Goal: Complete application form: Complete application form

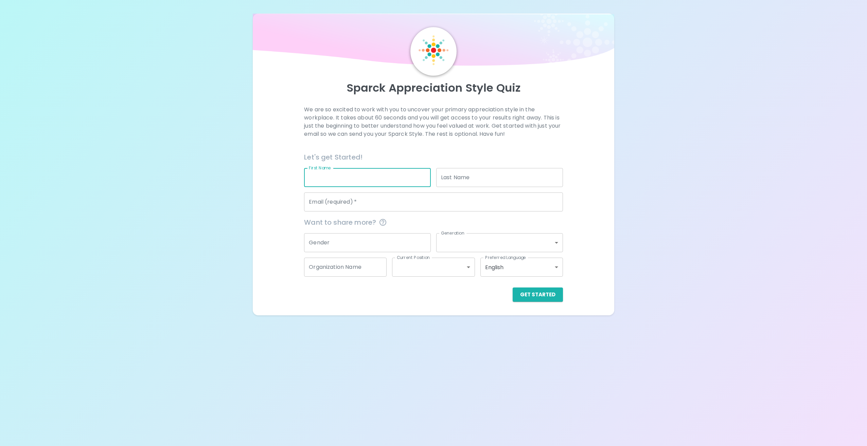
click at [340, 180] on input "First Name" at bounding box center [367, 177] width 127 height 19
type input "[PERSON_NAME]"
click at [321, 205] on input "Email (required)   *" at bounding box center [433, 202] width 259 height 19
type input "[PERSON_NAME][EMAIL_ADDRESS][PERSON_NAME][DOMAIN_NAME]"
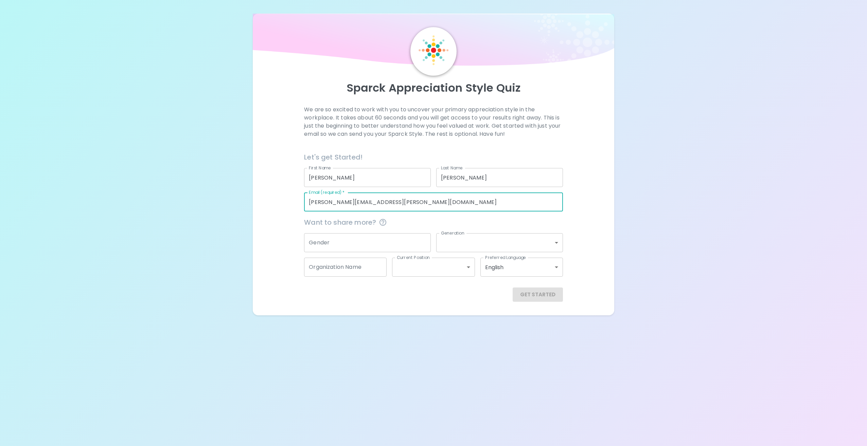
type input "TN"
click at [358, 244] on input "Gender" at bounding box center [367, 242] width 127 height 19
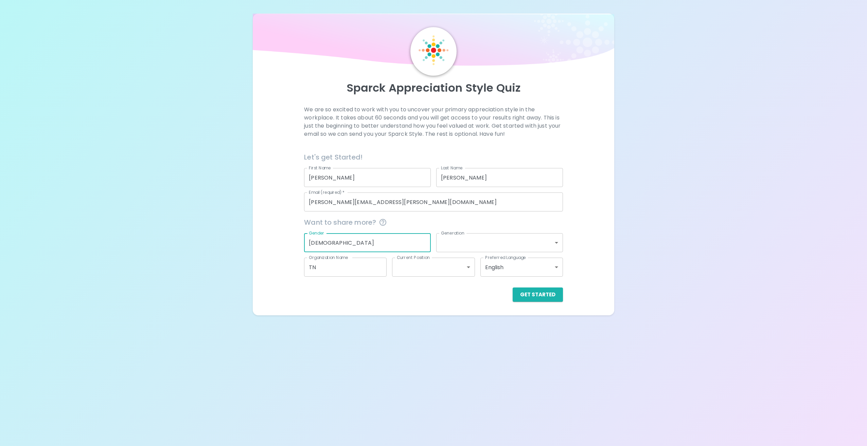
type input "[DEMOGRAPHIC_DATA]"
click at [555, 242] on body "Sparck Appreciation Style Quiz We are so excited to work with you to uncover yo…" at bounding box center [433, 223] width 867 height 446
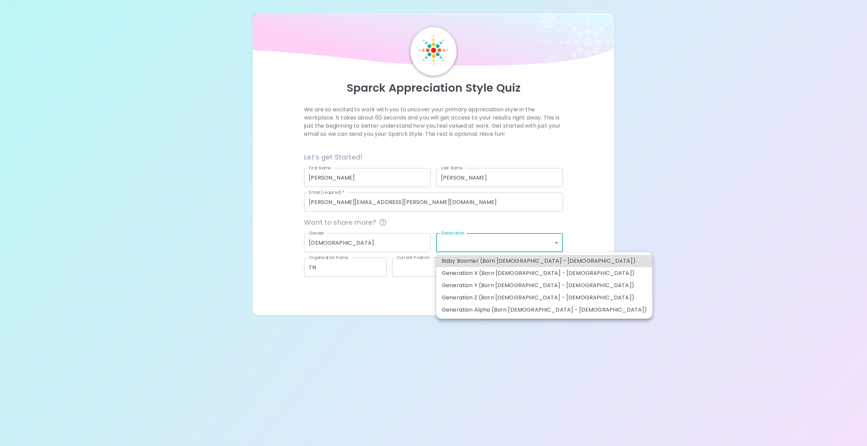
click at [516, 263] on li "Baby Boomer (Born [DEMOGRAPHIC_DATA] - [DEMOGRAPHIC_DATA])" at bounding box center [544, 261] width 216 height 12
type input "baby_boomer"
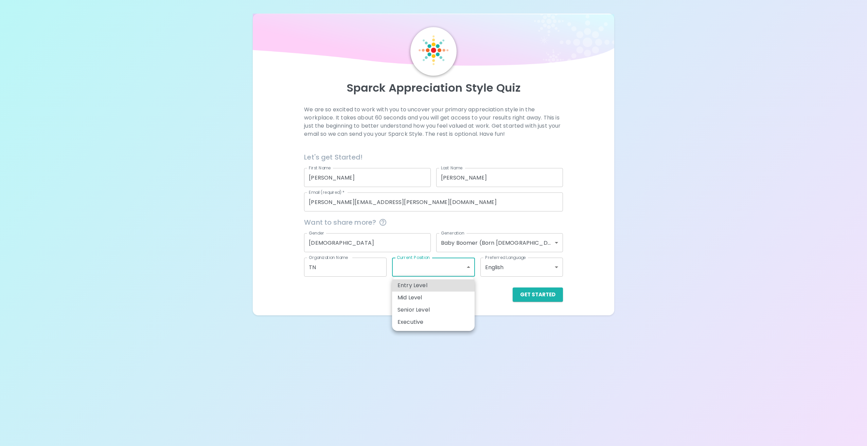
click at [468, 267] on body "Sparck Appreciation Style Quiz We are so excited to work with you to uncover yo…" at bounding box center [433, 223] width 867 height 446
click at [426, 296] on li "Mid Level" at bounding box center [433, 298] width 83 height 12
type input "mid_level"
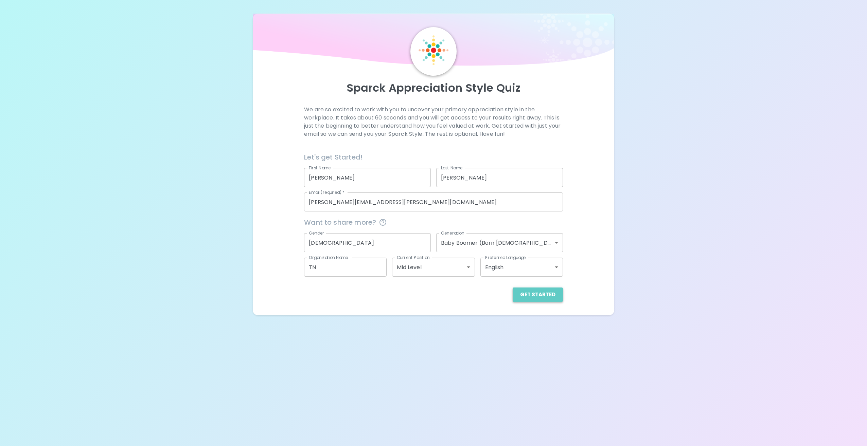
click at [548, 297] on button "Get Started" at bounding box center [538, 295] width 50 height 14
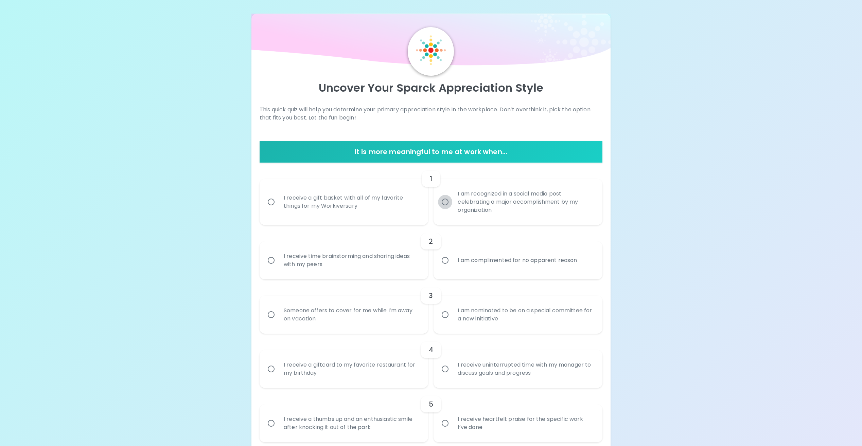
click at [446, 202] on input "I am recognized in a social media post celebrating a major accomplishment by my…" at bounding box center [445, 202] width 14 height 14
radio input "true"
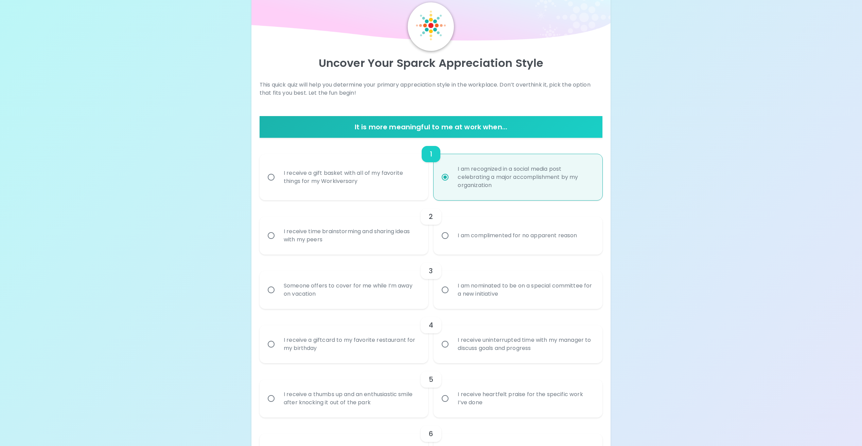
scroll to position [54, 0]
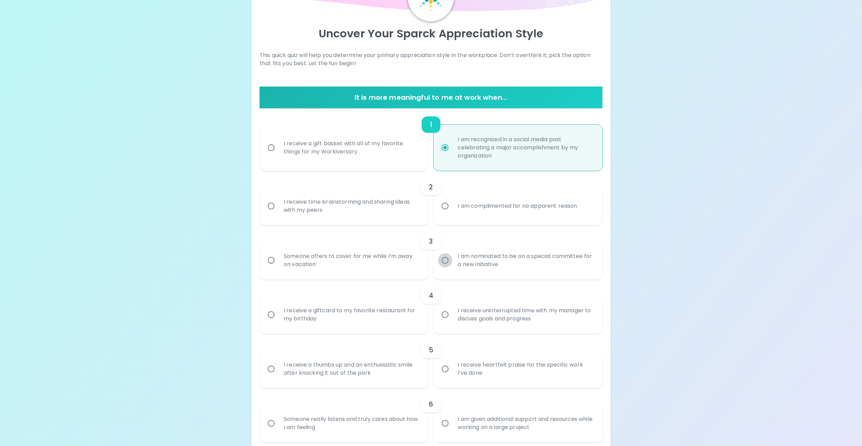
click at [446, 260] on input "I am nominated to be on a special committee for a new initiative" at bounding box center [445, 260] width 14 height 14
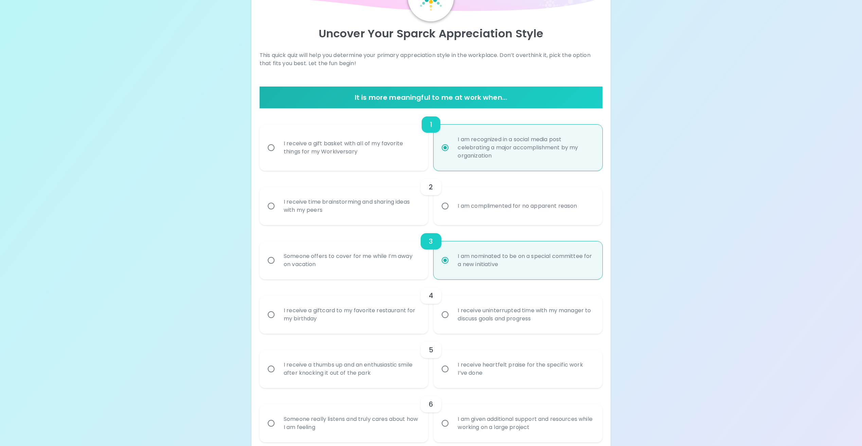
scroll to position [109, 0]
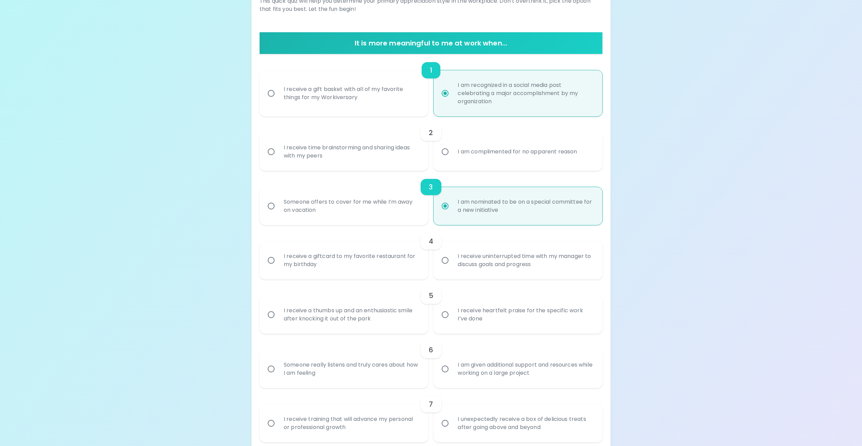
radio input "true"
click at [446, 260] on input "I receive uninterrupted time with my manager to discuss goals and progress" at bounding box center [445, 260] width 14 height 14
radio input "false"
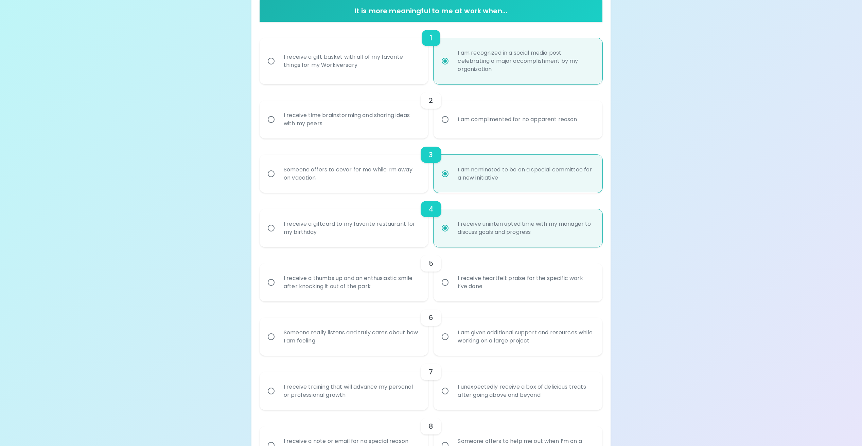
scroll to position [163, 0]
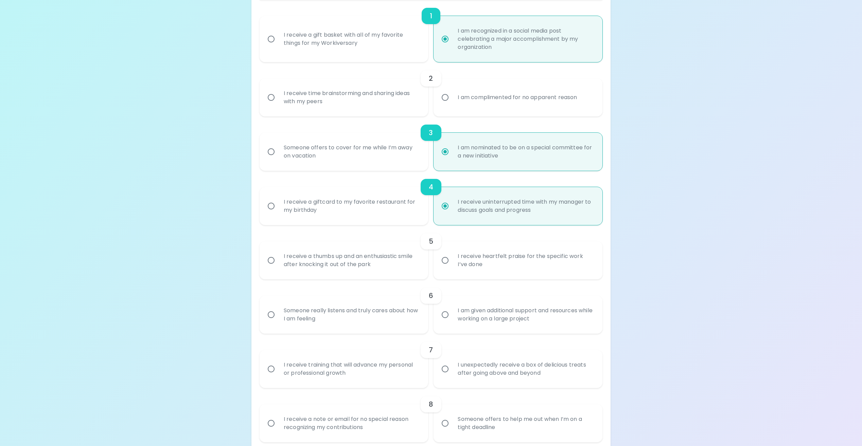
radio input "true"
click at [445, 261] on input "I receive heartfelt praise for the specific work I’ve done" at bounding box center [445, 260] width 14 height 14
radio input "false"
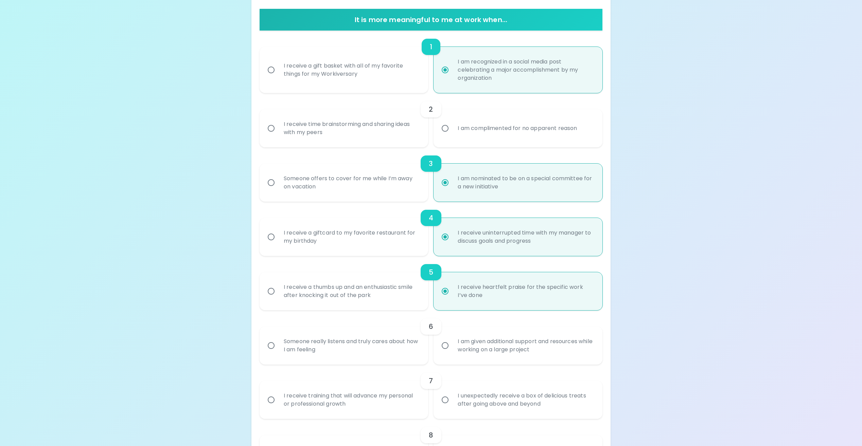
scroll to position [115, 0]
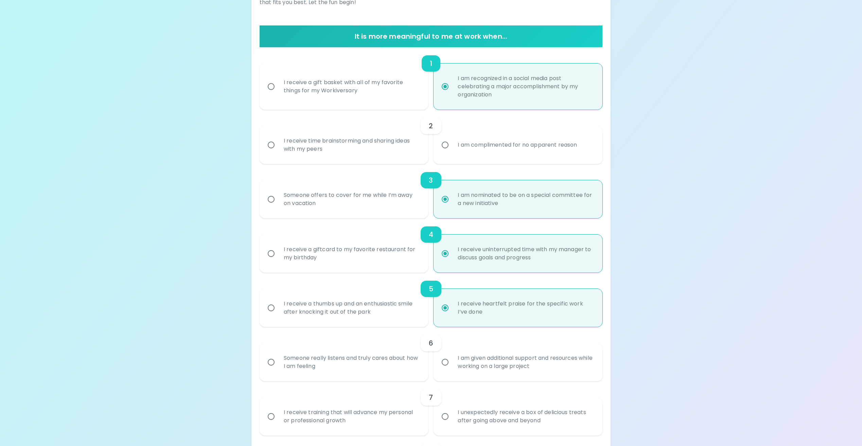
radio input "true"
click at [272, 144] on input "I receive time brainstorming and sharing ideas with my peers" at bounding box center [271, 145] width 14 height 14
radio input "false"
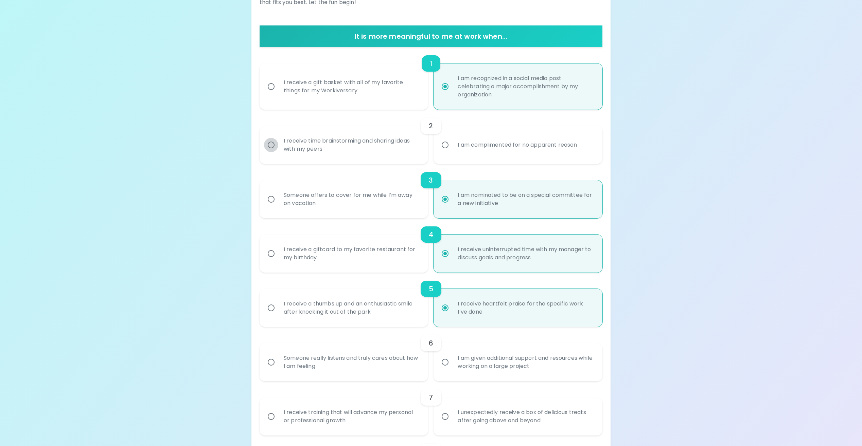
radio input "false"
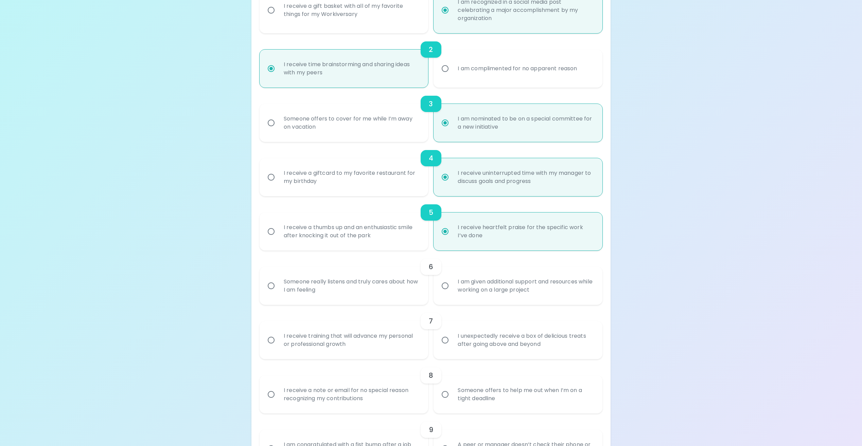
scroll to position [204, 0]
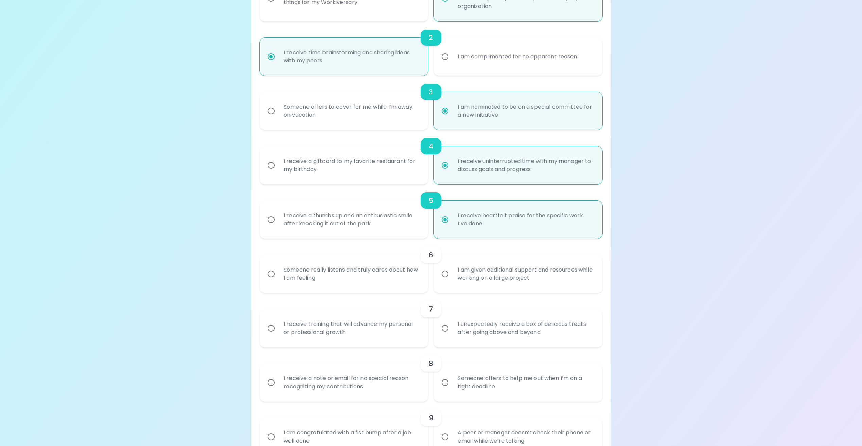
radio input "true"
click at [445, 273] on input "I am given additional support and resources while working on a large project" at bounding box center [445, 274] width 14 height 14
radio input "false"
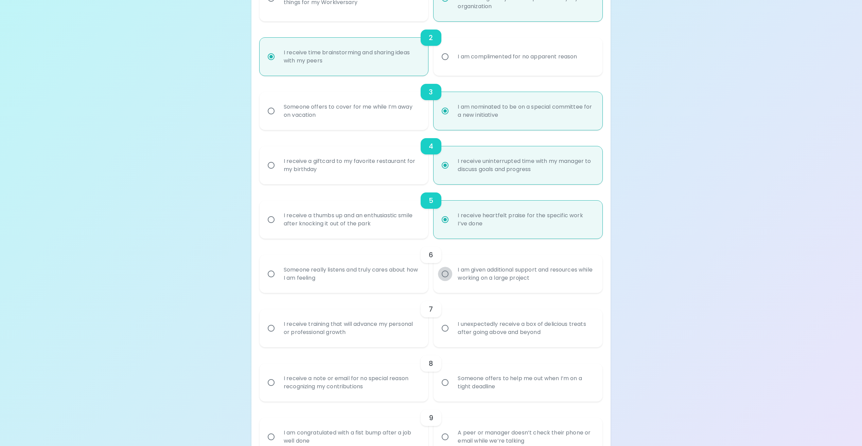
radio input "true"
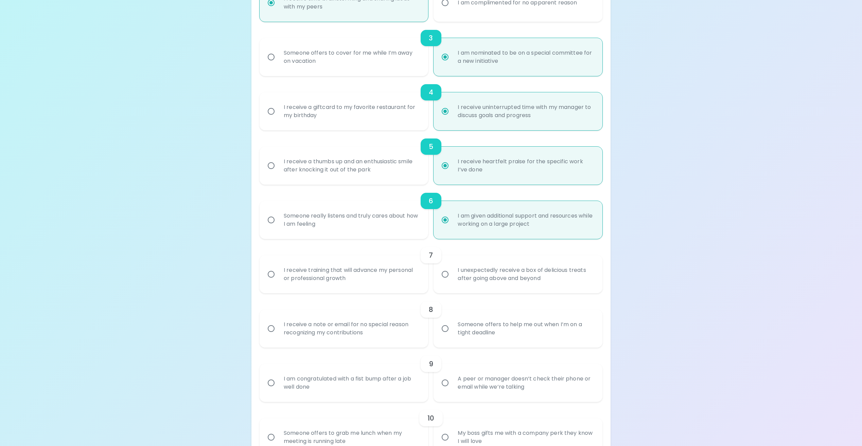
scroll to position [258, 0]
radio input "true"
click at [446, 273] on input "I unexpectedly receive a box of delicious treats after going above and beyond" at bounding box center [445, 274] width 14 height 14
radio input "false"
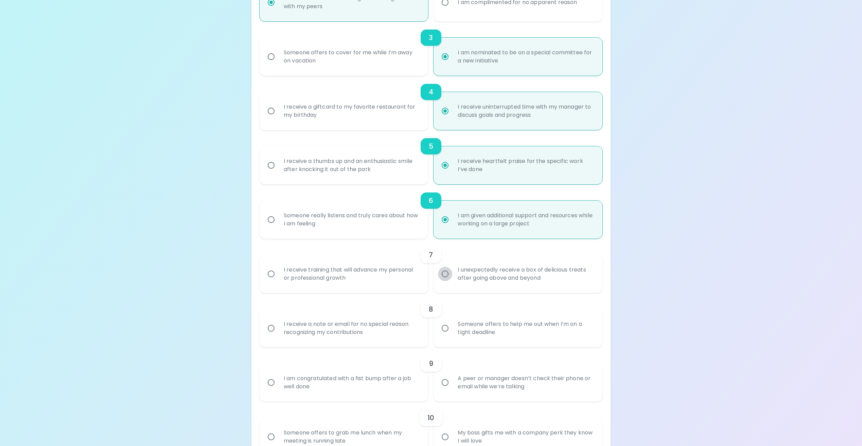
radio input "false"
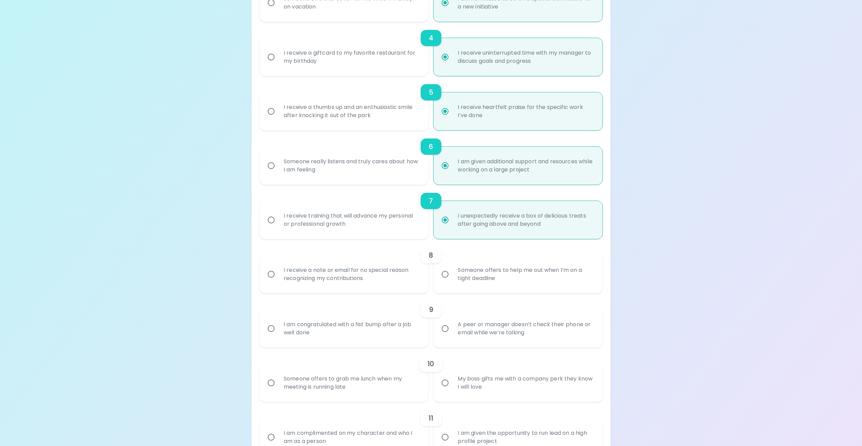
scroll to position [313, 0]
radio input "true"
click at [273, 273] on input "I receive a note or email for no special reason recognizing my contributions" at bounding box center [271, 274] width 14 height 14
radio input "false"
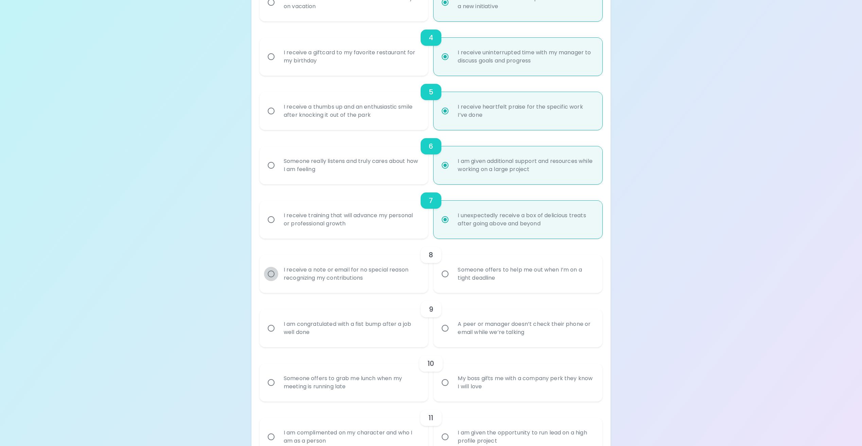
radio input "false"
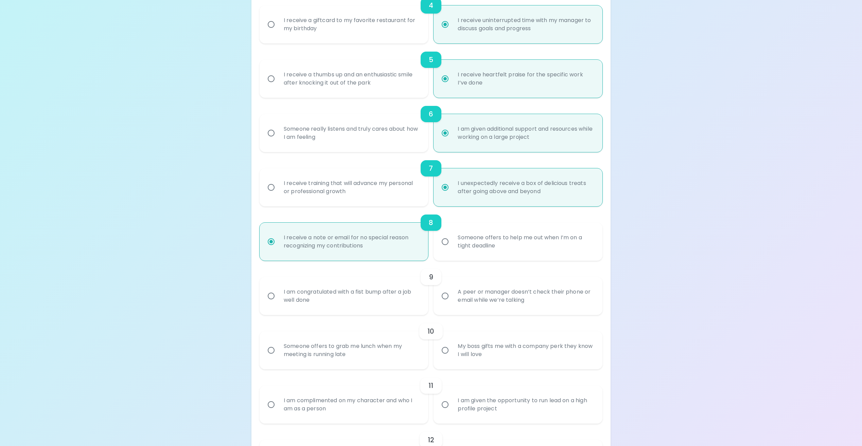
scroll to position [367, 0]
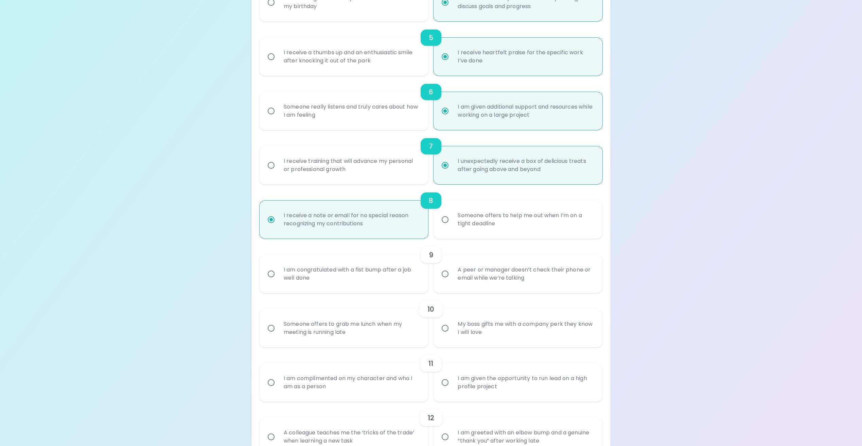
radio input "true"
click at [273, 274] on input "I am congratulated with a fist bump after a job well done" at bounding box center [271, 274] width 14 height 14
radio input "false"
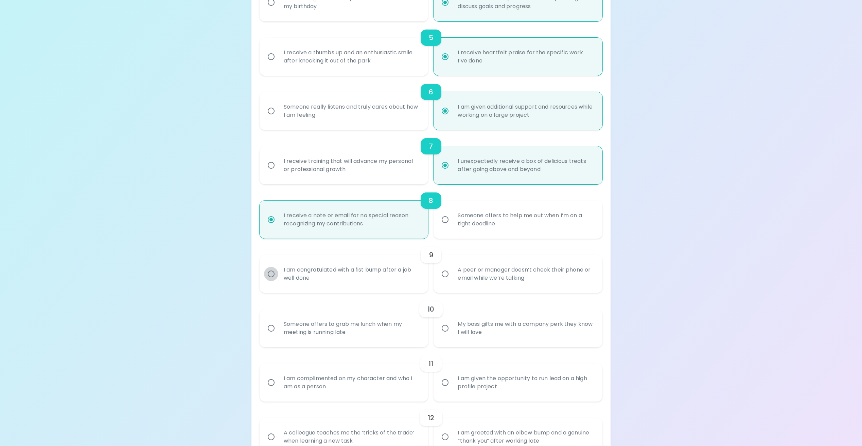
radio input "false"
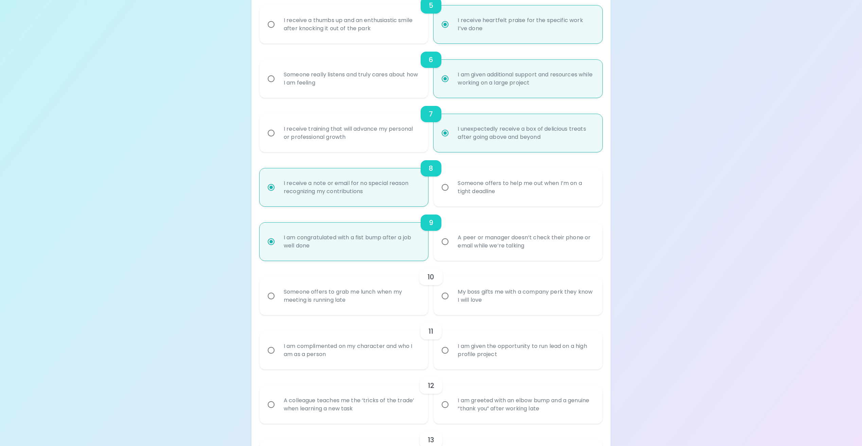
scroll to position [421, 0]
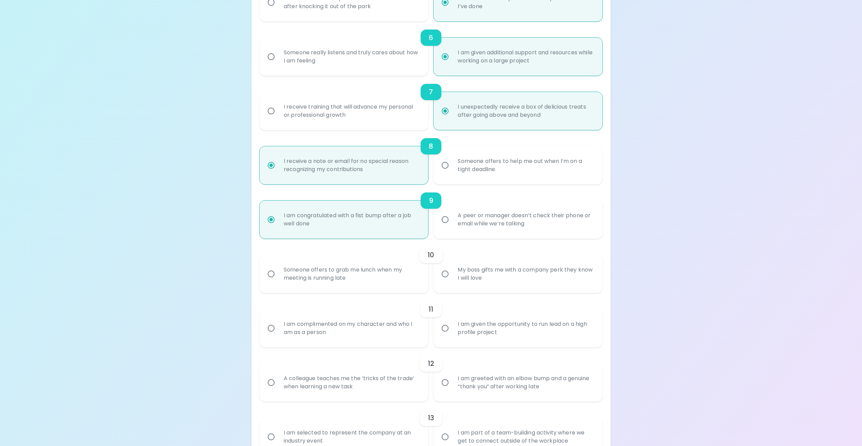
radio input "true"
click at [443, 275] on input "My boss gifts me with a company perk they know I will love" at bounding box center [445, 274] width 14 height 14
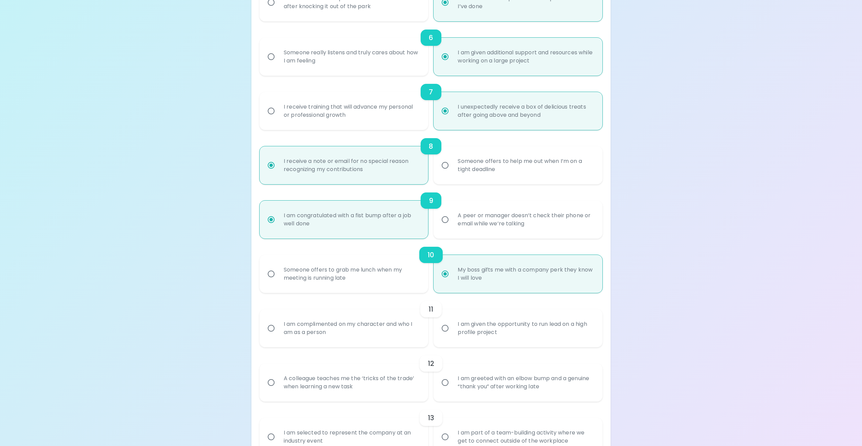
radio input "false"
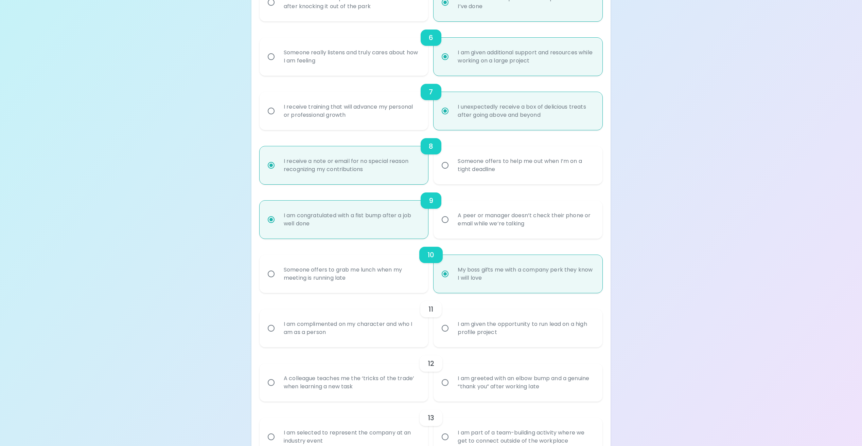
radio input "false"
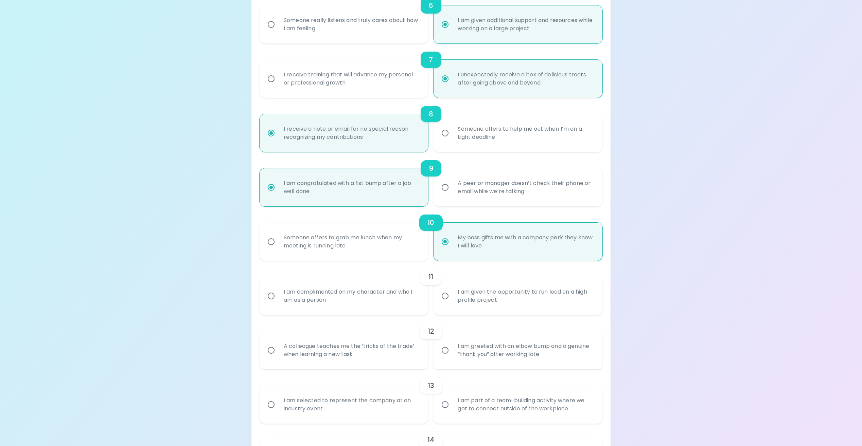
scroll to position [476, 0]
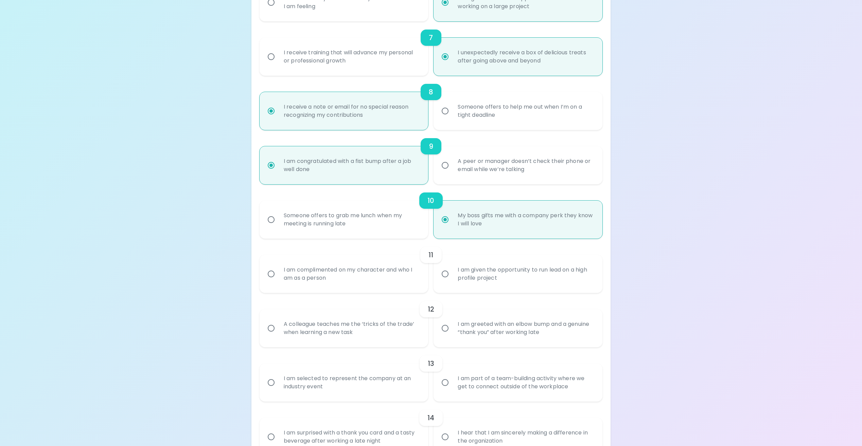
radio input "true"
click at [271, 272] on input "I am complimented on my character and who I am as a person" at bounding box center [271, 274] width 14 height 14
radio input "false"
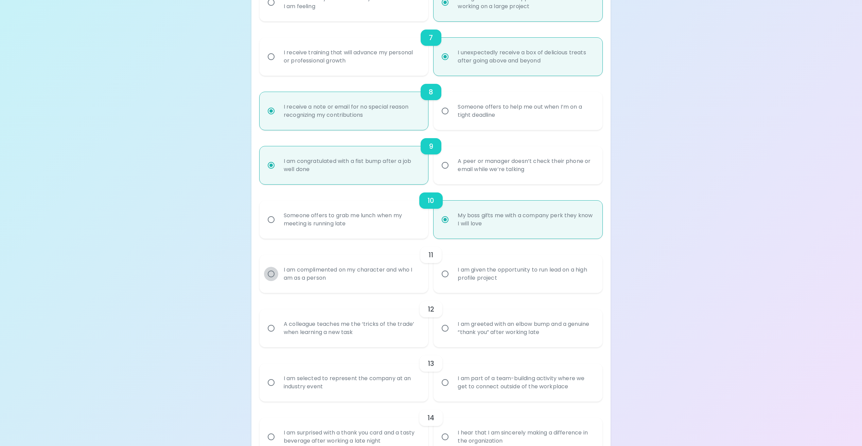
radio input "false"
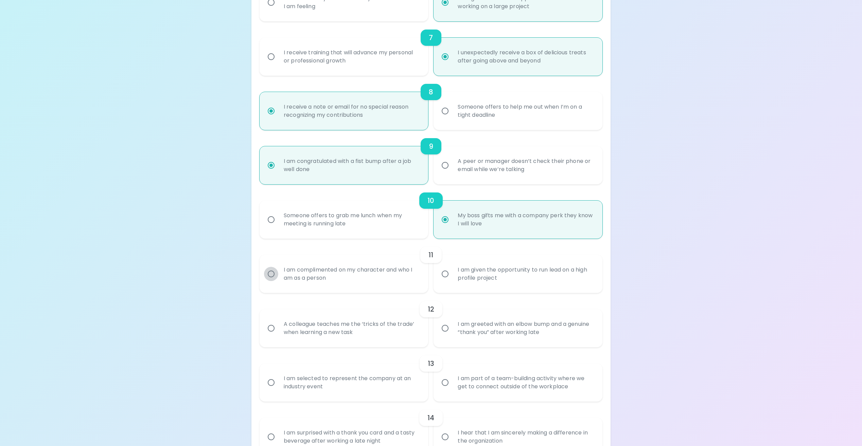
radio input "false"
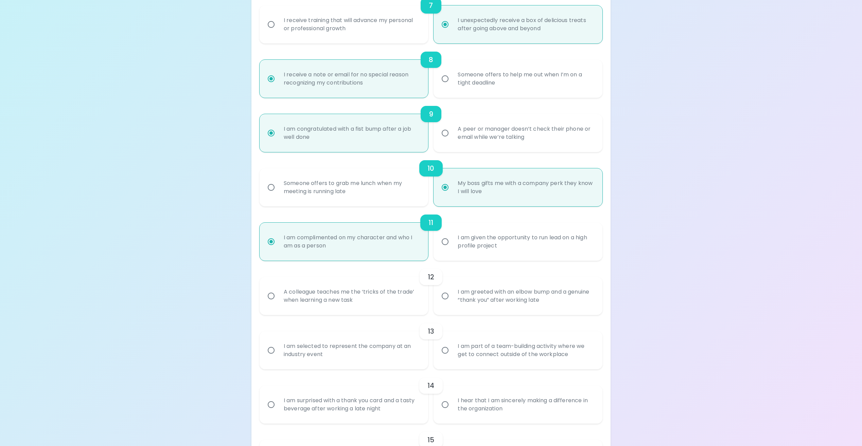
scroll to position [530, 0]
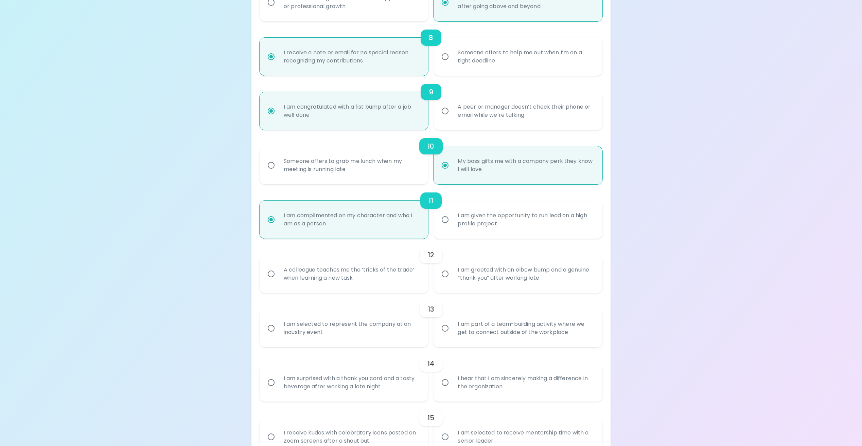
radio input "true"
click at [303, 275] on div "A colleague teaches me the ‘tricks of the trade’ when learning a new task" at bounding box center [351, 274] width 146 height 33
click at [278, 275] on input "A colleague teaches me the ‘tricks of the trade’ when learning a new task" at bounding box center [271, 274] width 14 height 14
radio input "false"
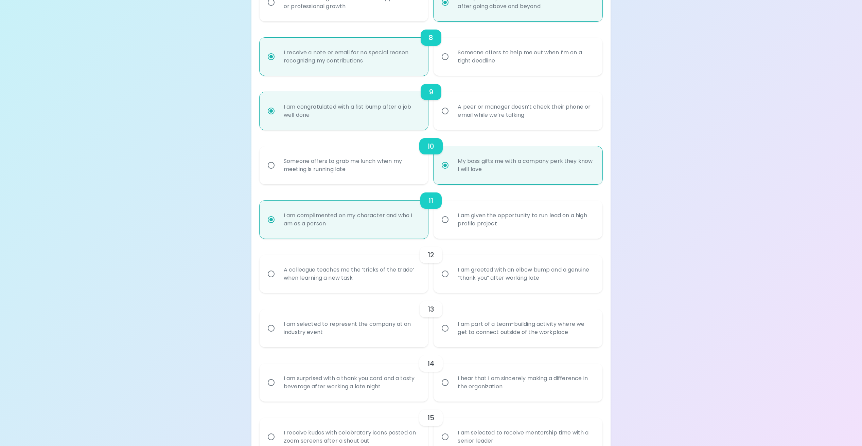
radio input "false"
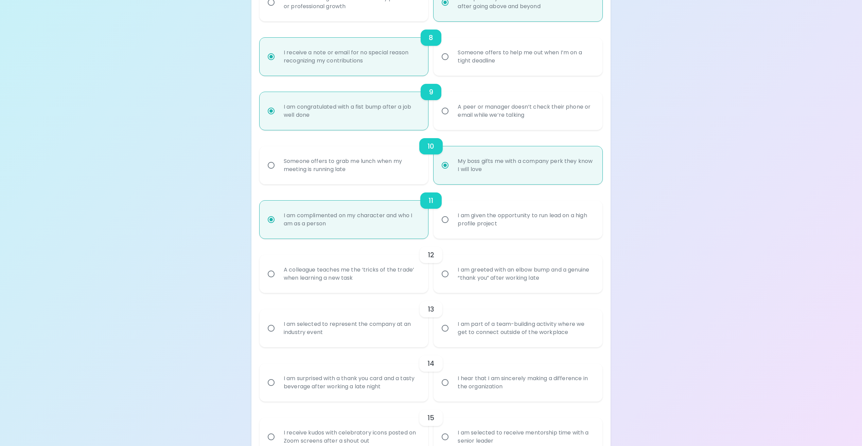
radio input "false"
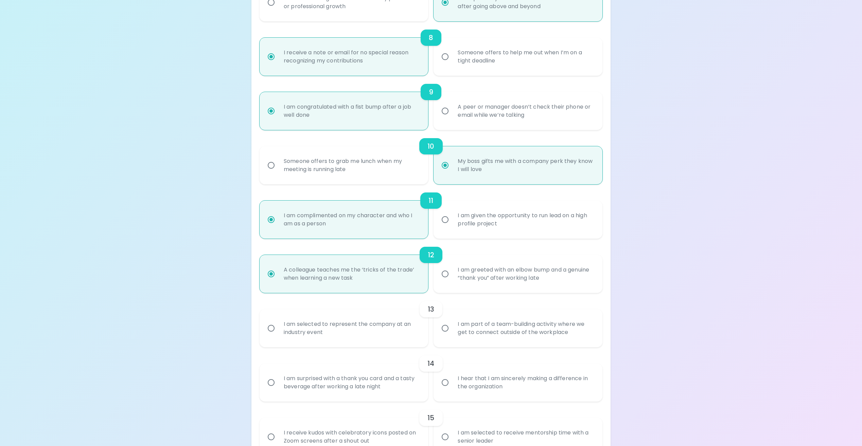
scroll to position [573, 0]
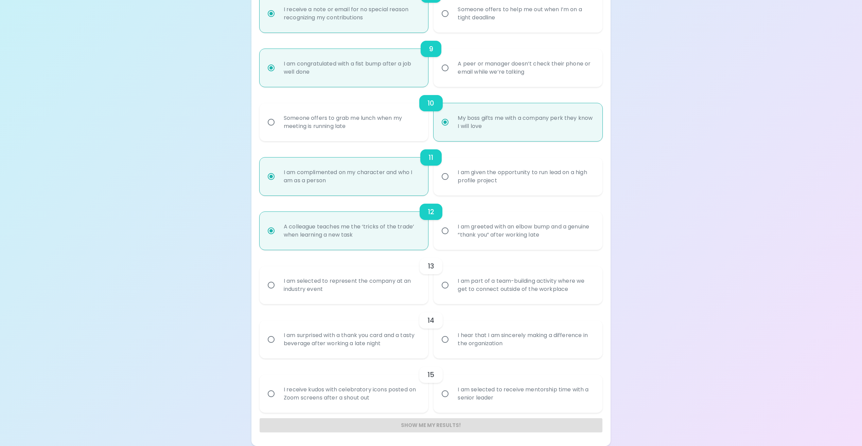
radio input "true"
click at [301, 286] on div "I am selected to represent the company at an industry event" at bounding box center [351, 285] width 146 height 33
click at [278, 286] on input "I am selected to represent the company at an industry event" at bounding box center [271, 285] width 14 height 14
radio input "false"
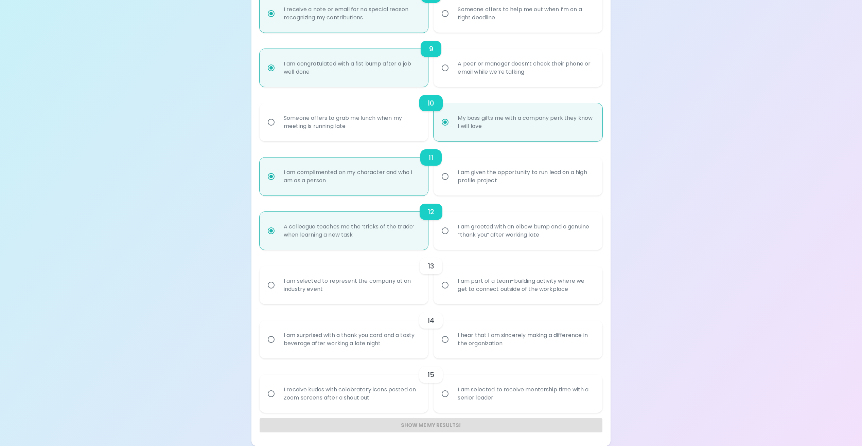
radio input "false"
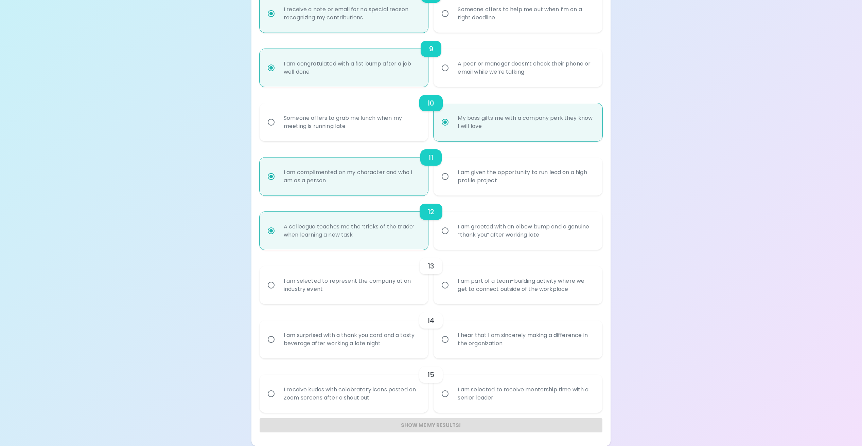
radio input "false"
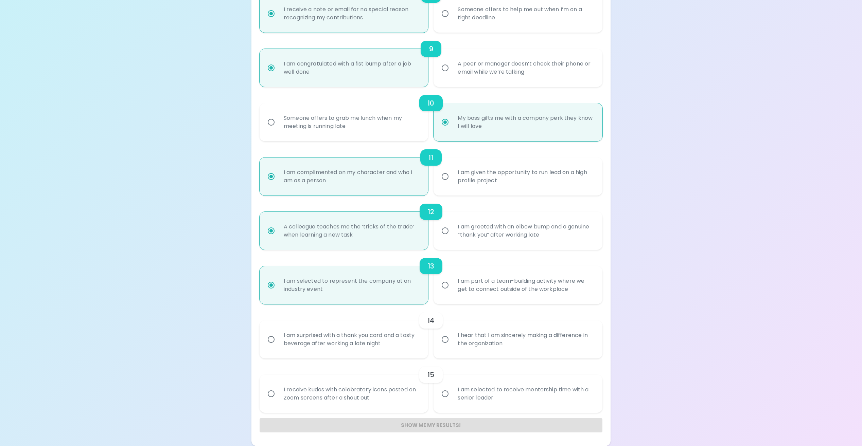
radio input "true"
click at [446, 339] on input "I hear that I am sincerely making a difference in the organization" at bounding box center [445, 340] width 14 height 14
radio input "false"
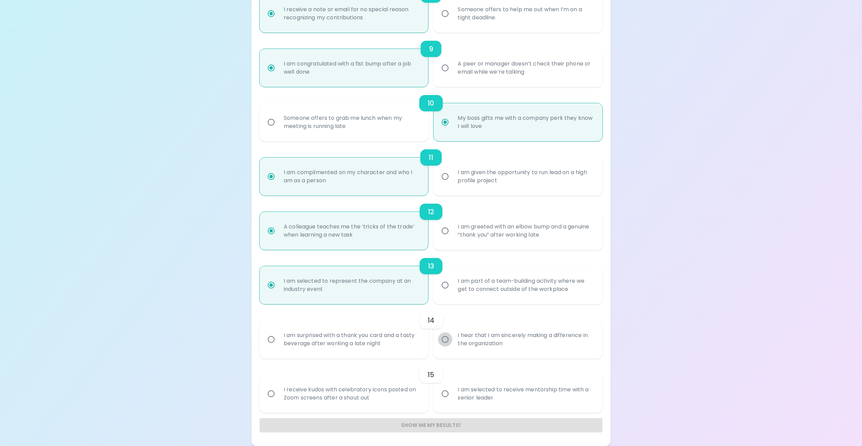
radio input "false"
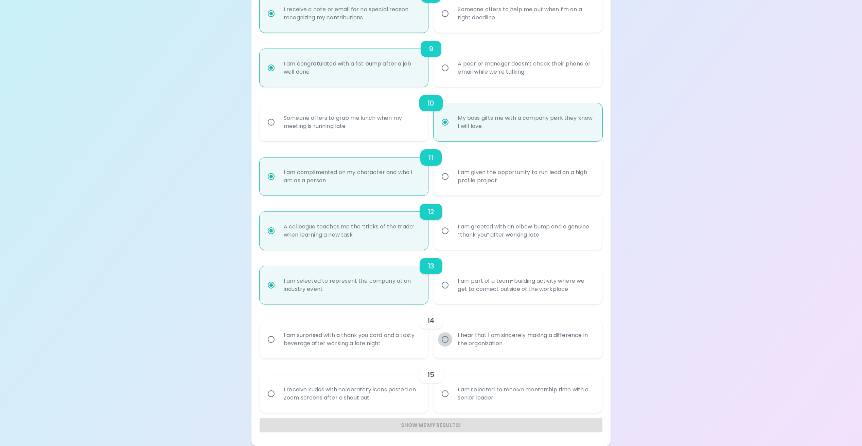
radio input "false"
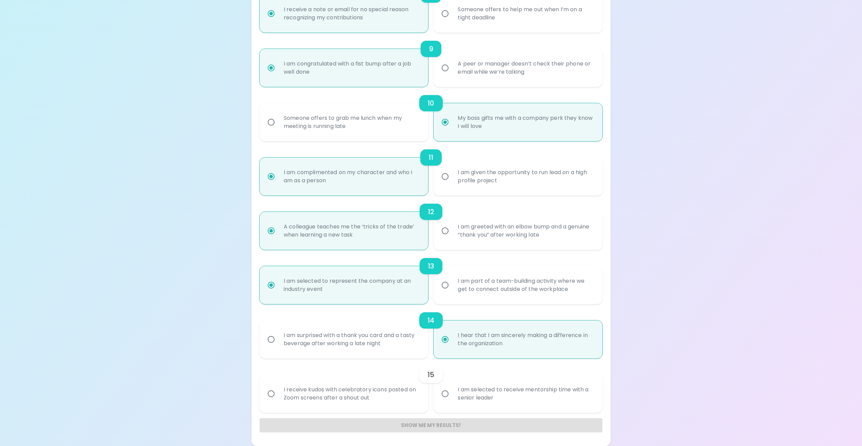
radio input "true"
click at [393, 393] on div "I receive kudos with celebratory icons posted on Zoom screens after a shout out" at bounding box center [351, 394] width 146 height 33
click at [278, 393] on input "I receive kudos with celebratory icons posted on Zoom screens after a shout out" at bounding box center [271, 394] width 14 height 14
radio input "false"
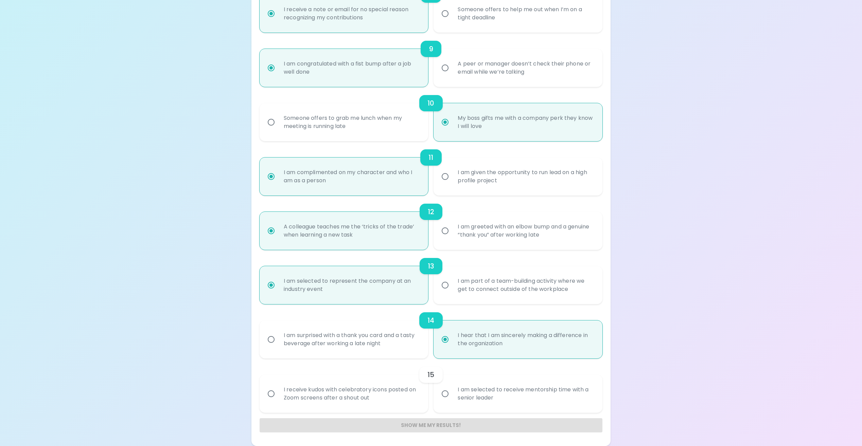
radio input "false"
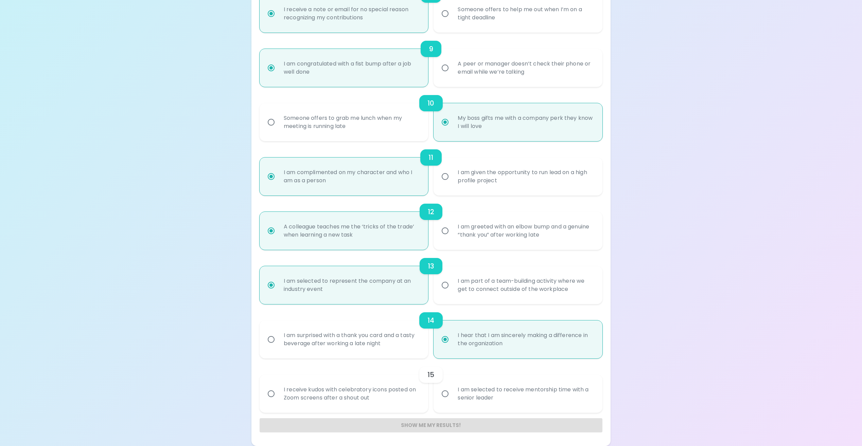
radio input "false"
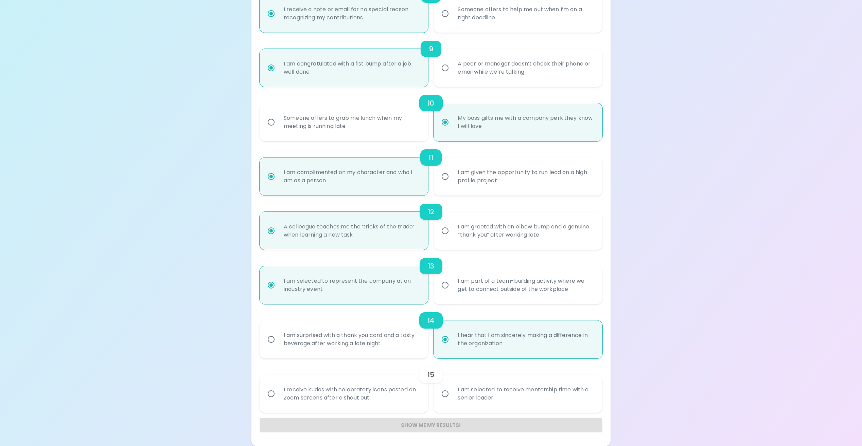
radio input "false"
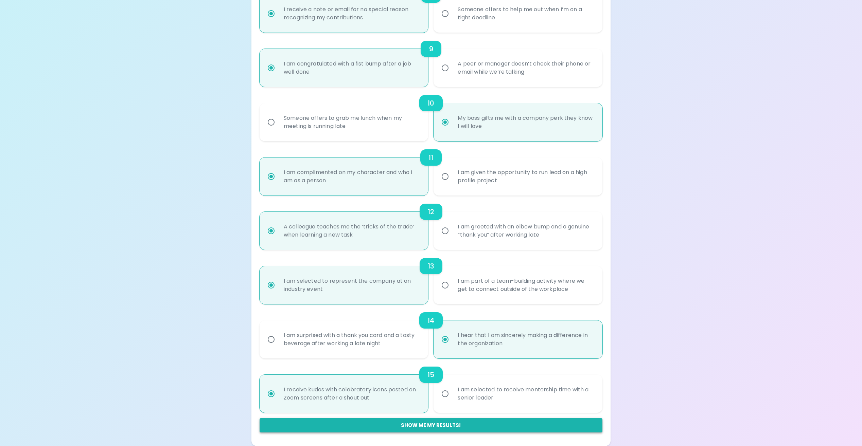
radio input "true"
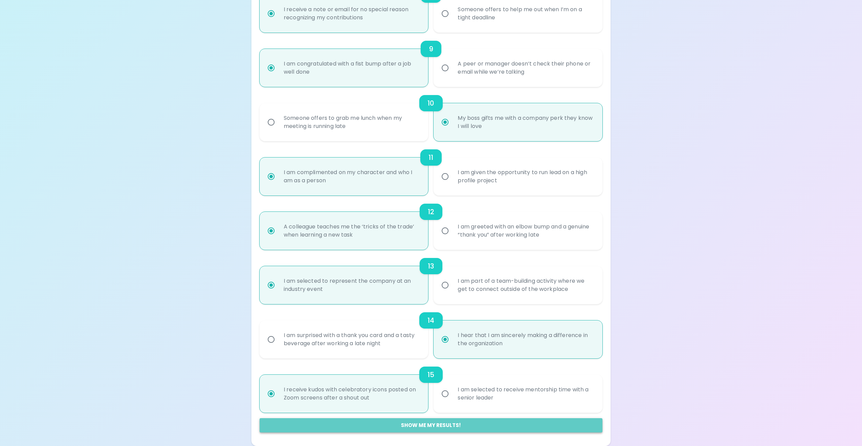
click at [430, 425] on button "Show me my results!" at bounding box center [431, 425] width 343 height 14
radio input "false"
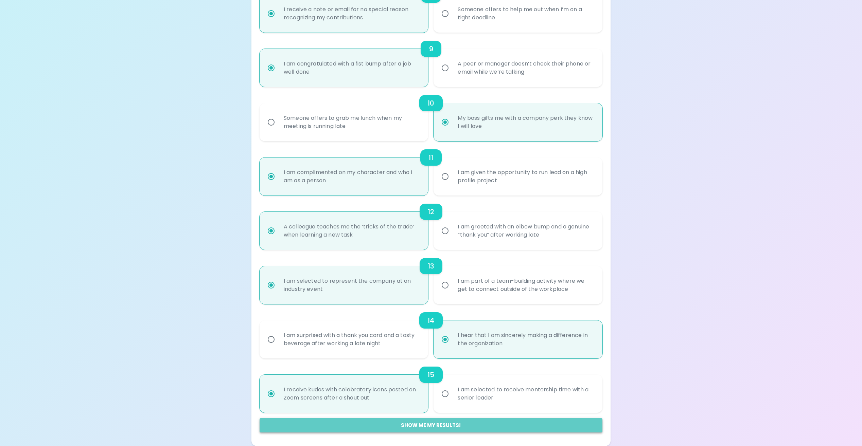
radio input "false"
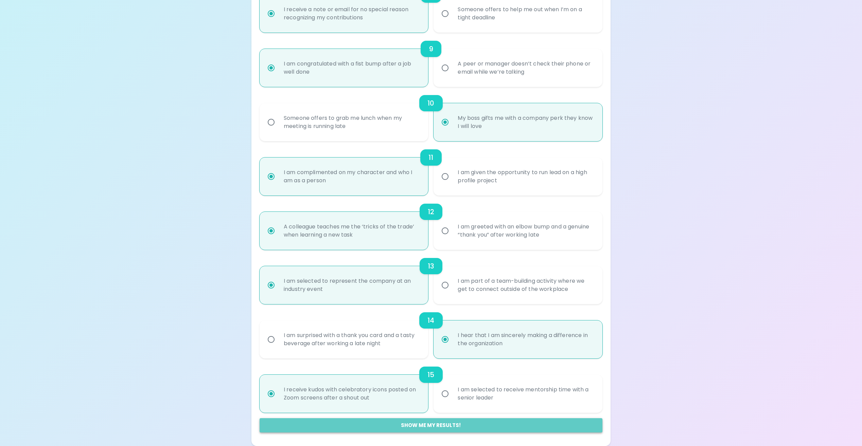
radio input "false"
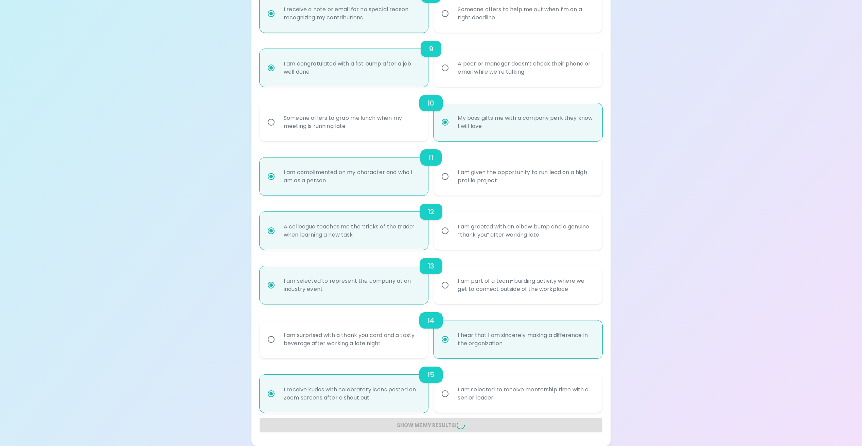
radio input "false"
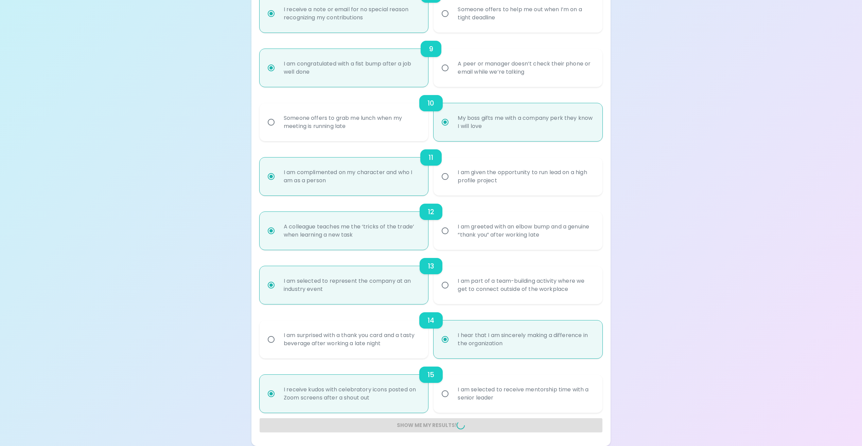
radio input "false"
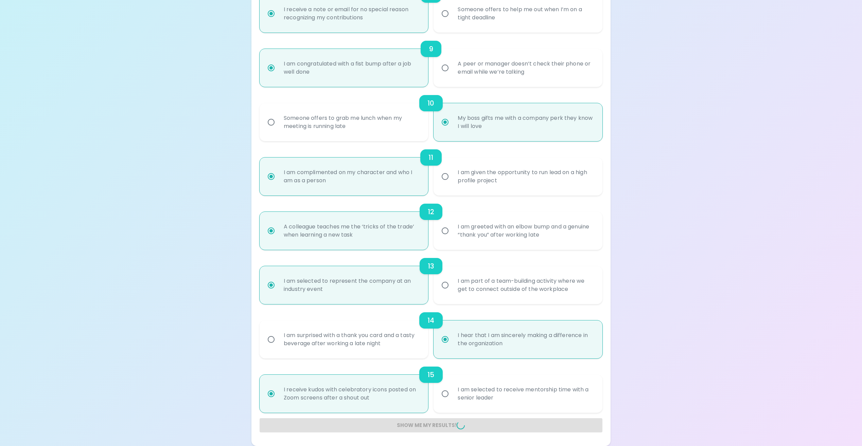
radio input "false"
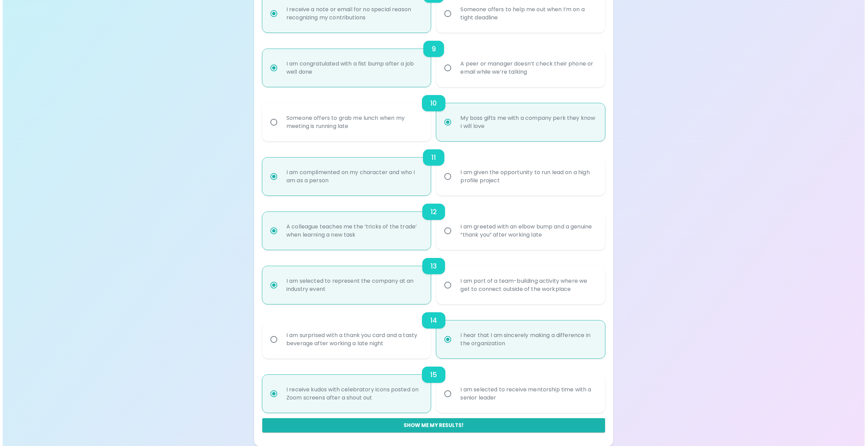
scroll to position [0, 0]
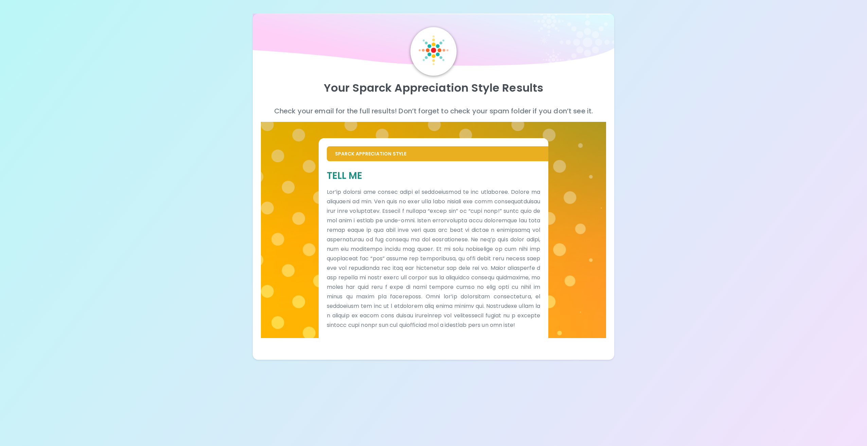
drag, startPoint x: 848, startPoint y: 0, endPoint x: 768, endPoint y: 270, distance: 281.6
click at [768, 271] on div "Your Sparck Appreciation Style Results Check your email for the full results! D…" at bounding box center [433, 180] width 867 height 360
